Goal: Task Accomplishment & Management: Use online tool/utility

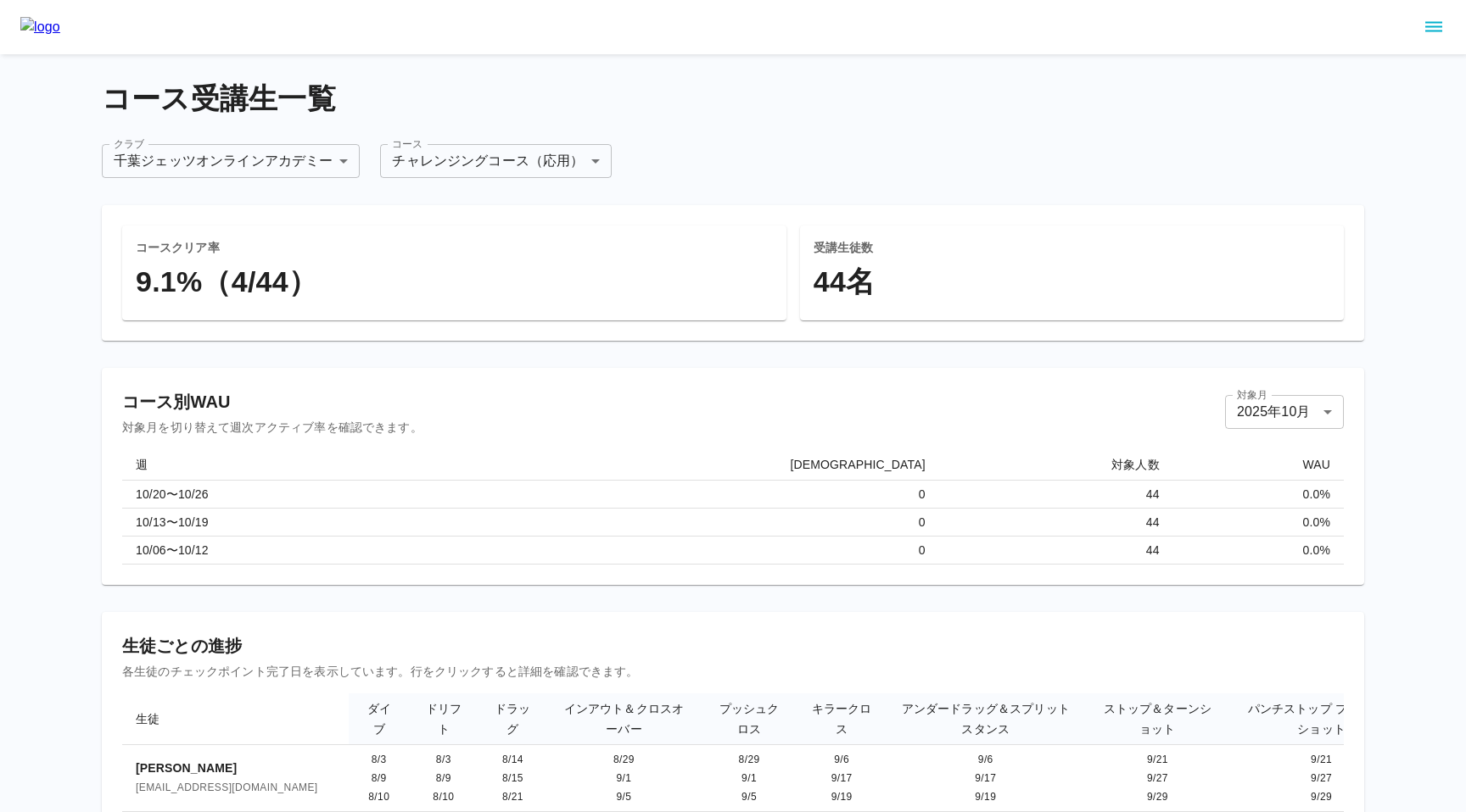
click at [1260, 76] on main "**********" at bounding box center [733, 634] width 1303 height 1162
click at [1435, 28] on icon "sidemenu" at bounding box center [1434, 27] width 20 height 20
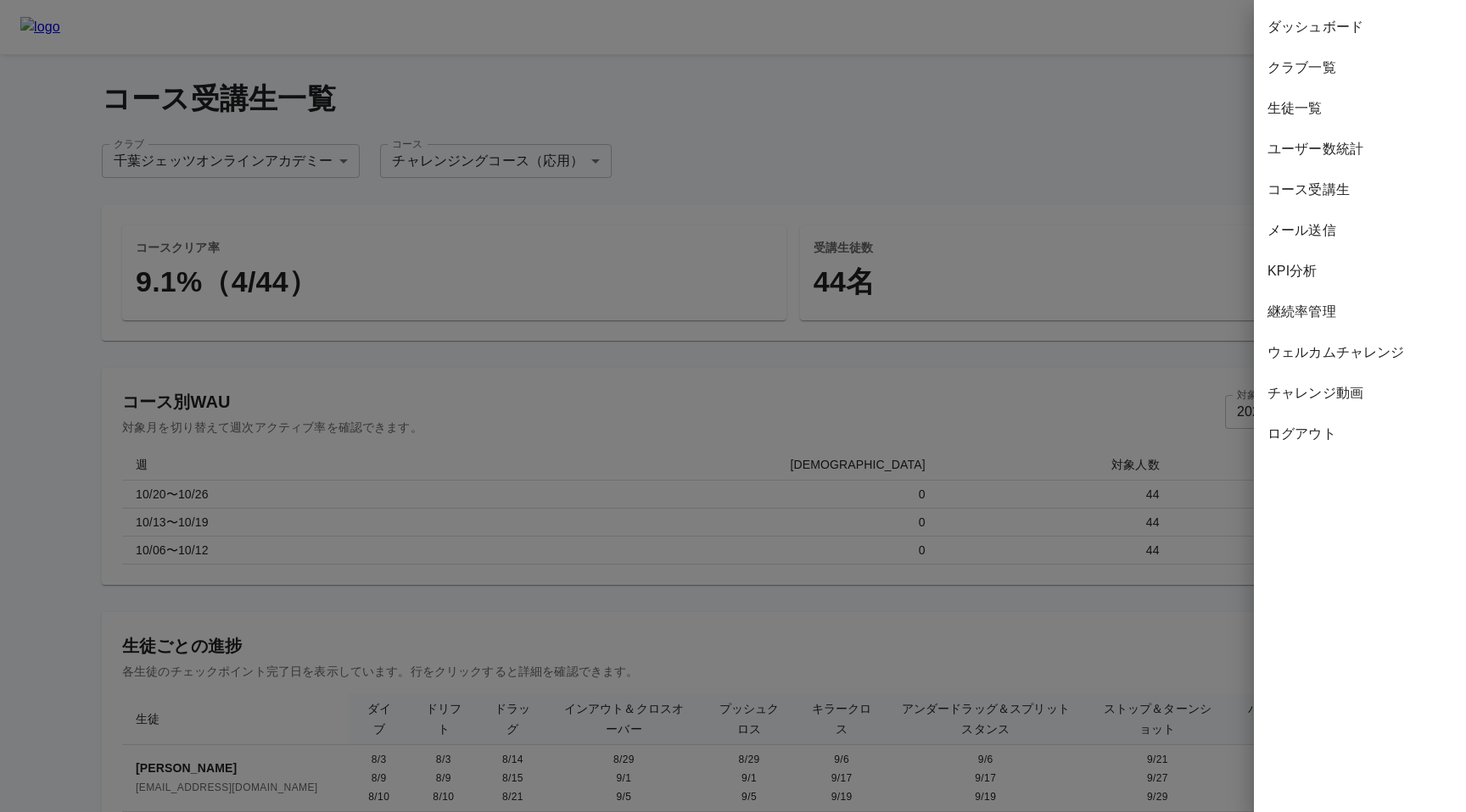
click at [1294, 308] on span "継続率管理" at bounding box center [1359, 312] width 185 height 20
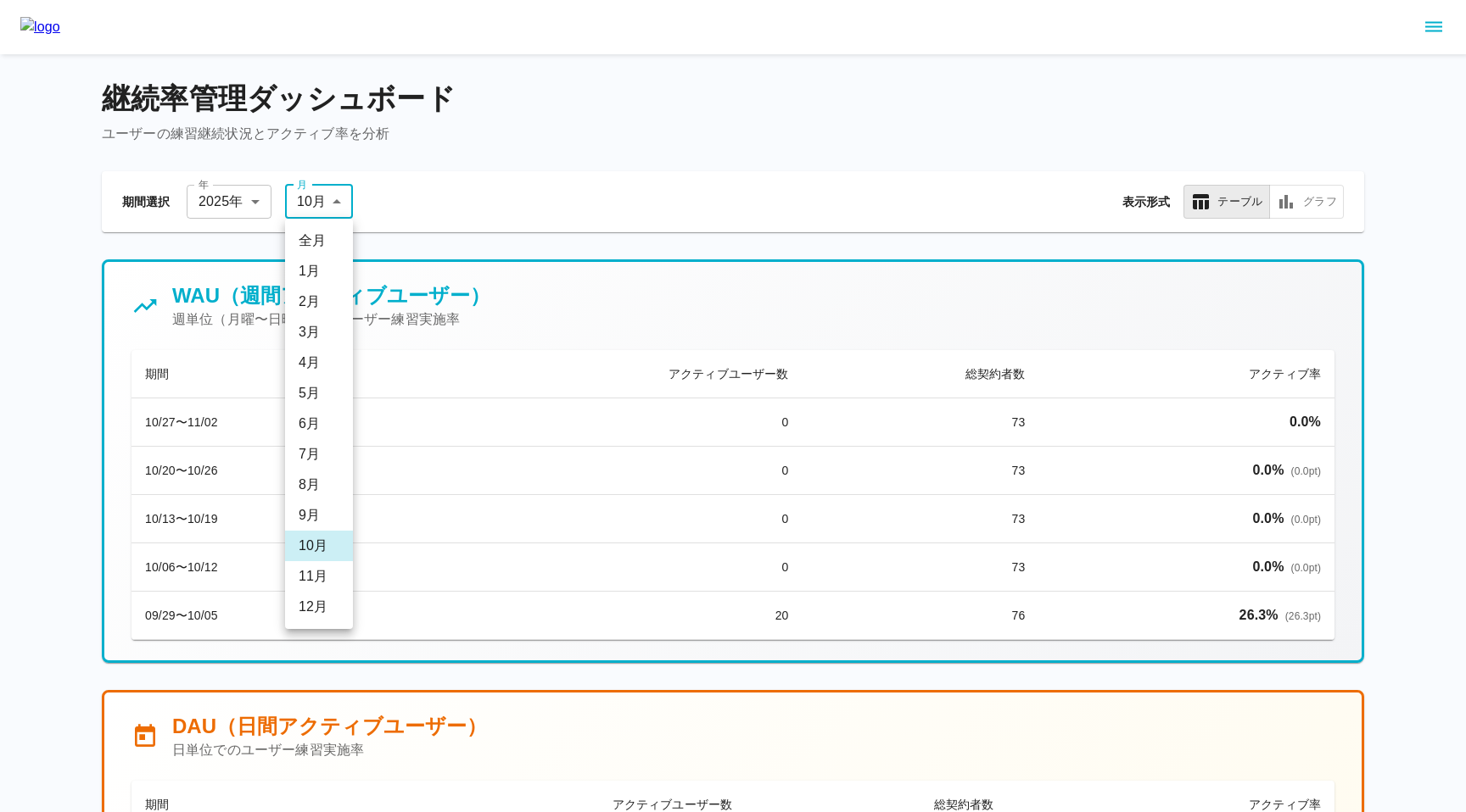
click at [317, 520] on li "9 月" at bounding box center [319, 516] width 68 height 31
type input "*"
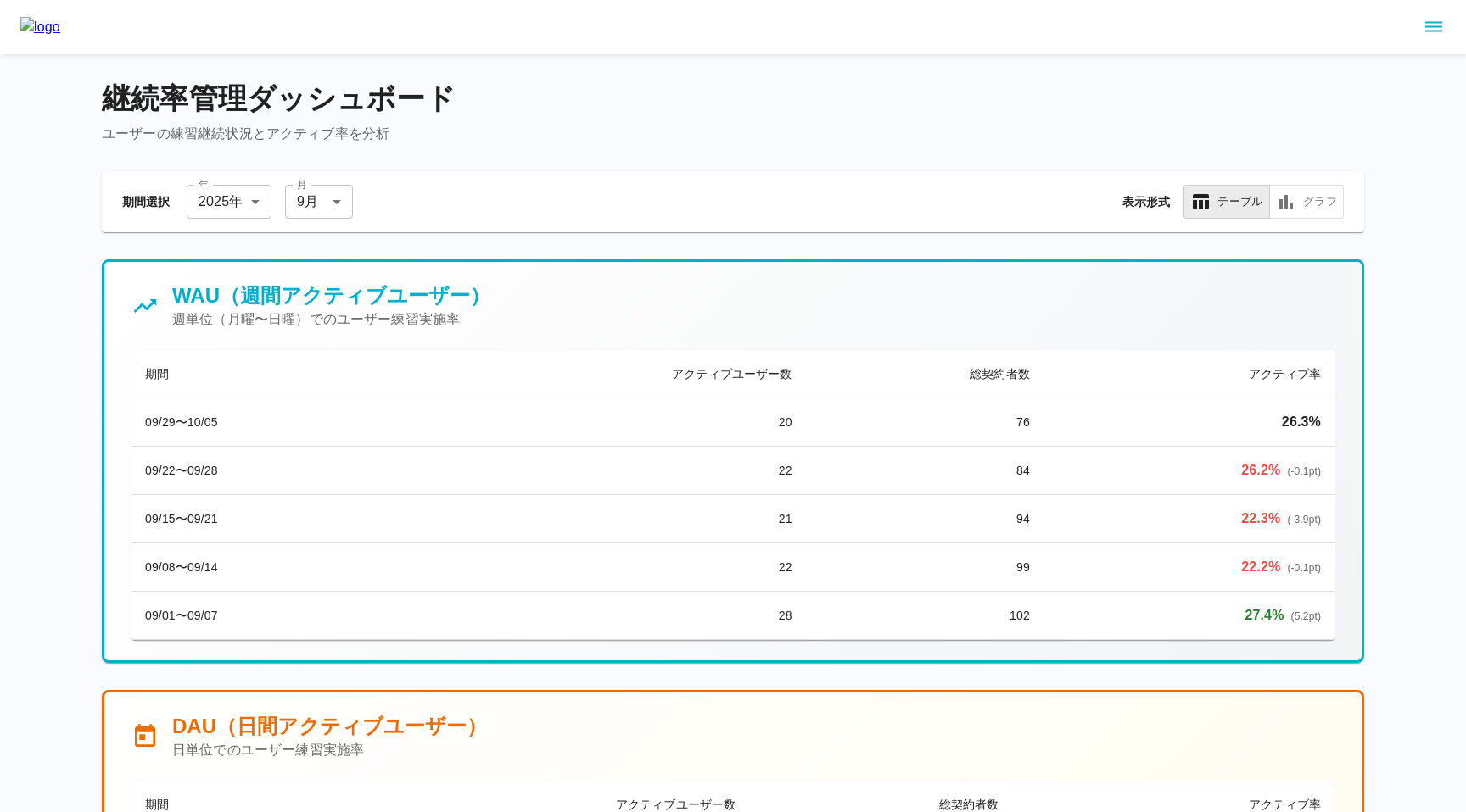
click at [120, 88] on h4 "継続率管理ダッシュボード" at bounding box center [733, 100] width 1262 height 36
drag, startPoint x: 109, startPoint y: 88, endPoint x: 448, endPoint y: 83, distance: 339.0
click at [448, 83] on h4 "継続率管理ダッシュボード" at bounding box center [733, 100] width 1262 height 36
copy h4 "継続率管理ダッシュボード"
click at [1430, 25] on icon "sidemenu" at bounding box center [1434, 27] width 20 height 20
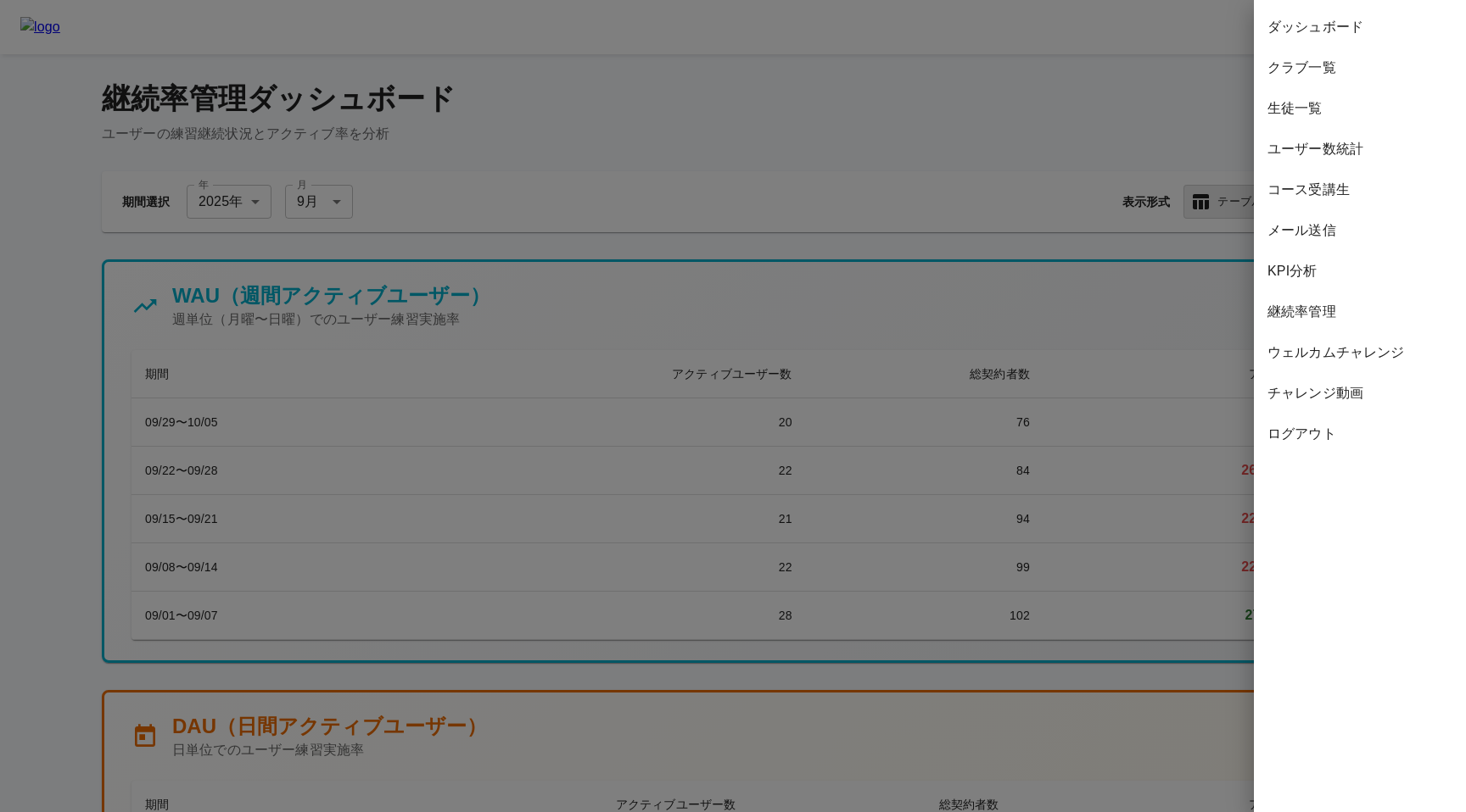
click at [724, 109] on div at bounding box center [733, 406] width 1466 height 812
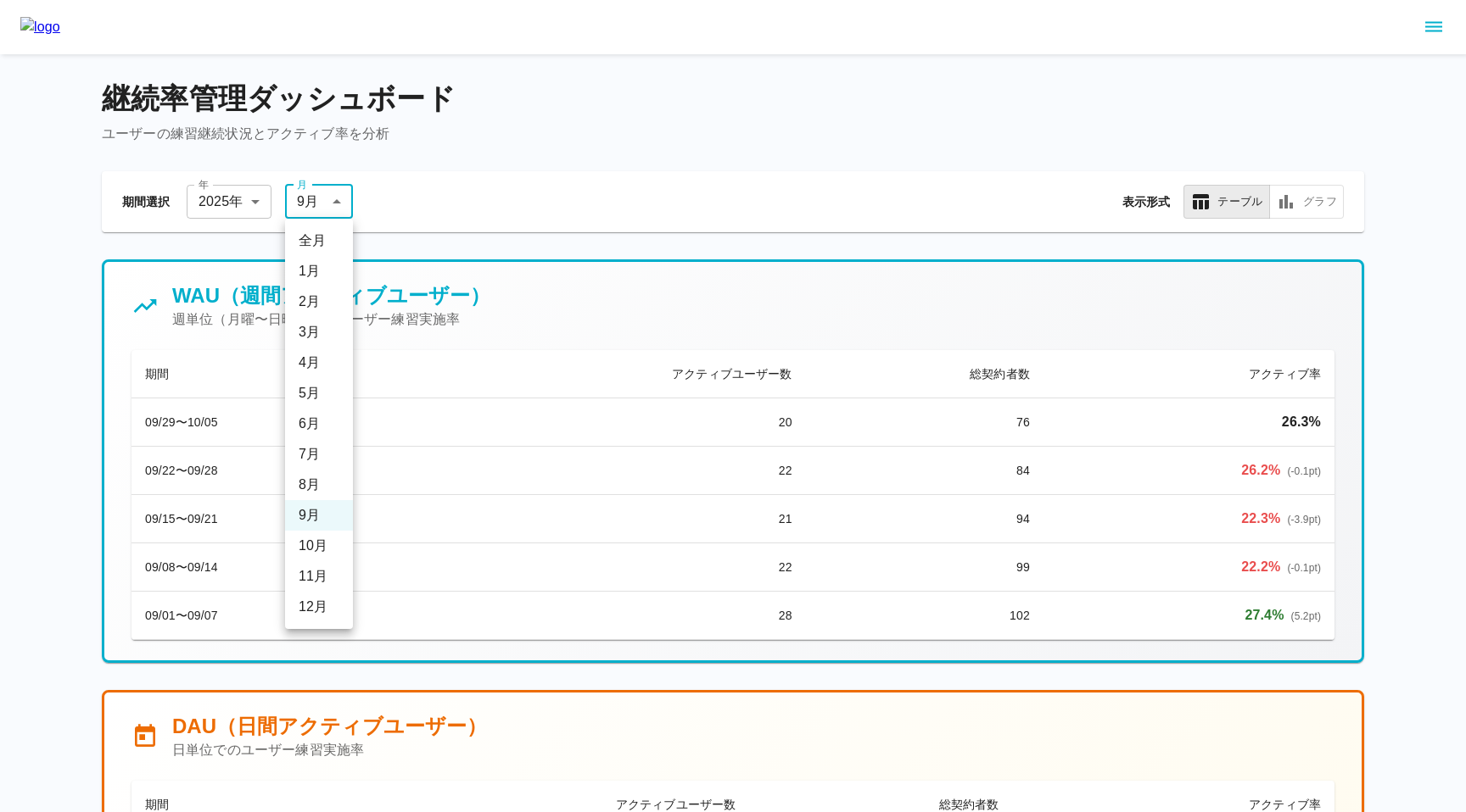
click at [313, 245] on li "全月" at bounding box center [319, 240] width 68 height 31
